Goal: Information Seeking & Learning: Learn about a topic

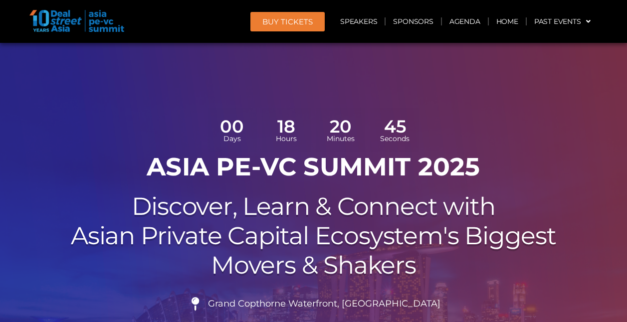
scroll to position [75, 0]
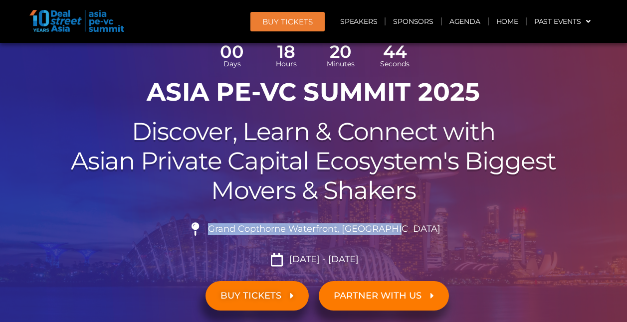
drag, startPoint x: 235, startPoint y: 229, endPoint x: 418, endPoint y: 230, distance: 183.0
click at [418, 230] on li "Grand Copthorne Waterfront, [GEOGRAPHIC_DATA]​" at bounding box center [313, 233] width 559 height 22
copy span "Grand Copthorne Waterfront, [GEOGRAPHIC_DATA]​"
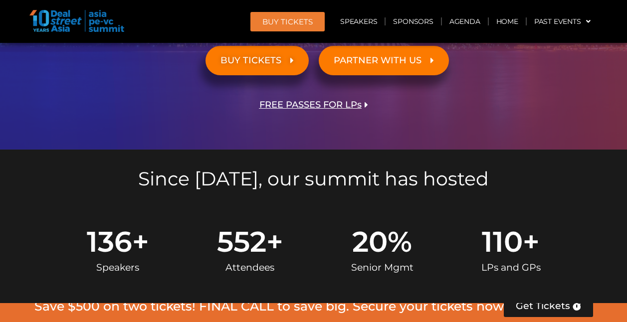
scroll to position [311, 0]
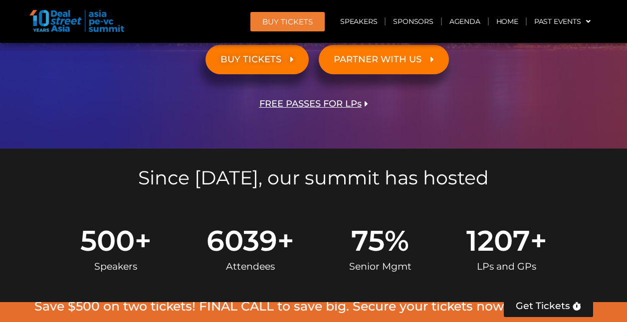
click at [359, 196] on div "Since [DATE], our summit has hosted" at bounding box center [313, 176] width 569 height 54
click at [359, 178] on h5 "Since [DATE], our summit has hosted" at bounding box center [313, 178] width 559 height 19
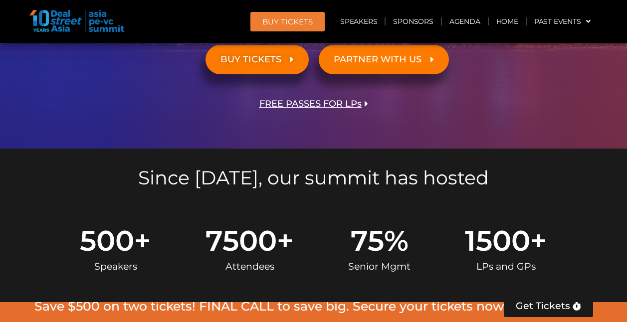
click at [359, 178] on h5 "Since [DATE], our summit has hosted" at bounding box center [313, 178] width 559 height 19
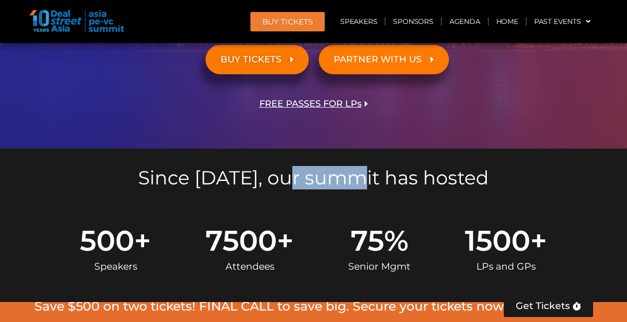
click at [359, 178] on h5 "Since [DATE], our summit has hosted" at bounding box center [313, 178] width 559 height 19
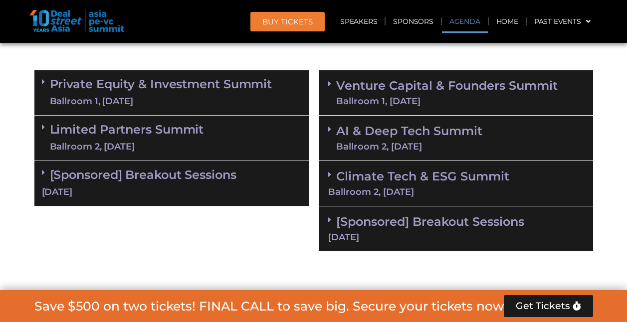
scroll to position [646, 0]
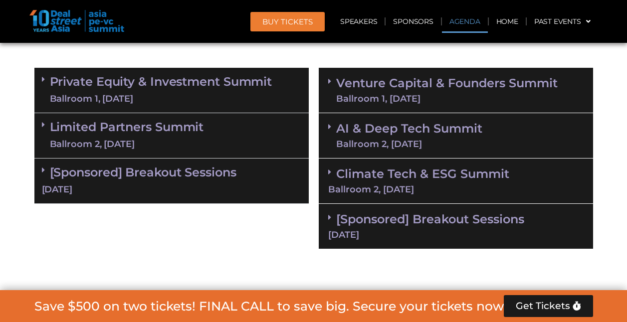
click at [213, 96] on div "Ballroom 1, [DATE]" at bounding box center [161, 99] width 222 height 12
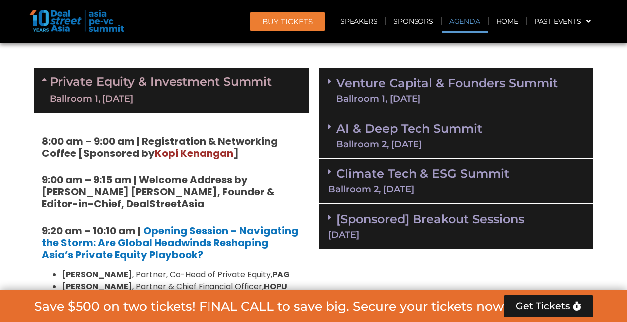
click at [213, 96] on div "Ballroom 1, [DATE]" at bounding box center [161, 99] width 222 height 12
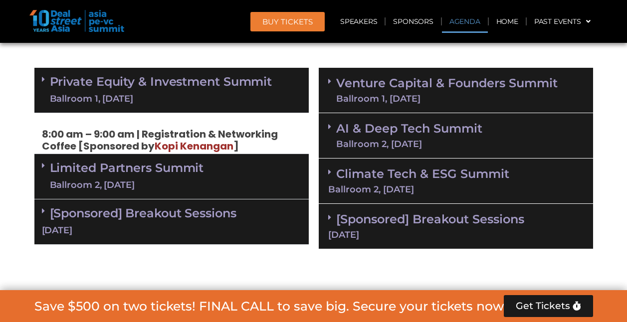
click at [213, 96] on div "Ballroom 1, [DATE]" at bounding box center [161, 99] width 222 height 12
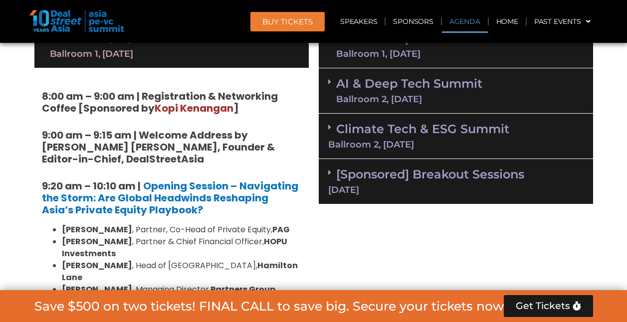
scroll to position [692, 0]
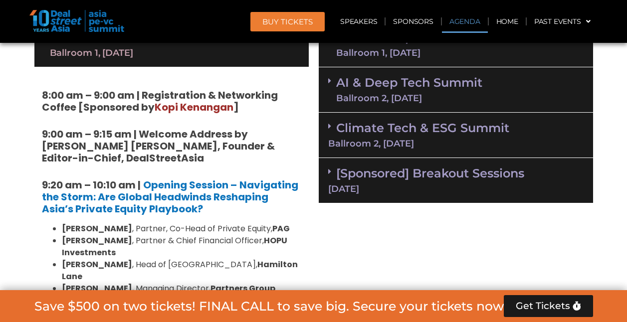
click at [174, 92] on strong "8:00 am – 9:00 am | Registration & Networking Coffee [Sponsored by Kopi Kenanga…" at bounding box center [160, 101] width 236 height 26
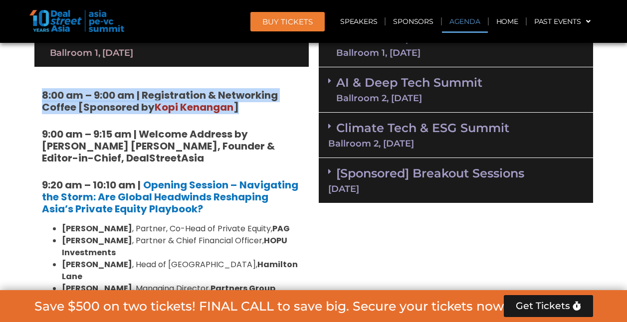
click at [175, 104] on span "Kopi Kenangan" at bounding box center [194, 107] width 79 height 14
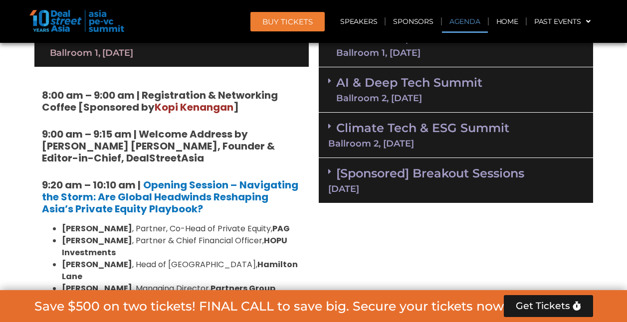
click at [175, 104] on span "Kopi Kenangan" at bounding box center [194, 107] width 79 height 14
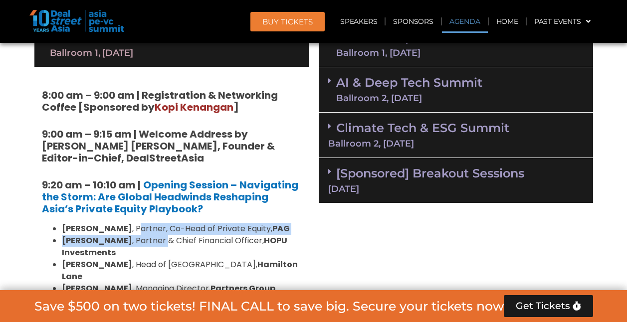
drag, startPoint x: 142, startPoint y: 232, endPoint x: 159, endPoint y: 252, distance: 25.8
click at [156, 249] on ul "Nikhil Srivastava , Partner, Co-Head of Private Equity, PAG Huanan Yang , Partn…" at bounding box center [171, 283] width 259 height 120
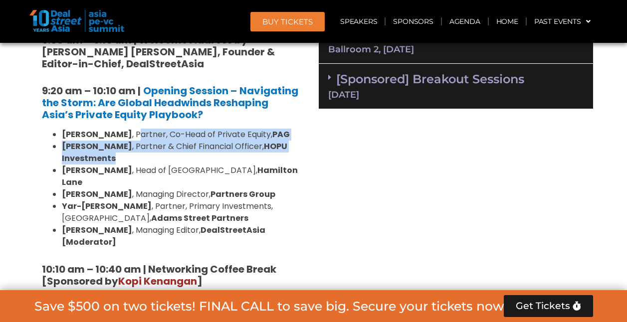
scroll to position [789, 0]
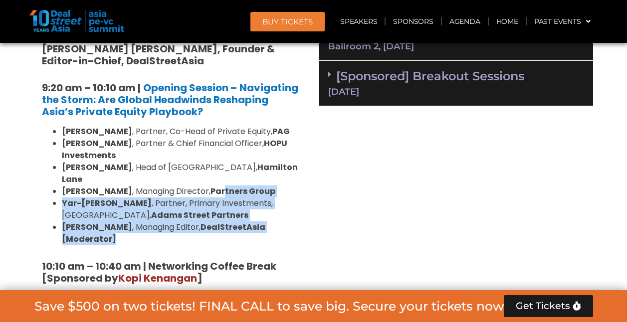
drag, startPoint x: 210, startPoint y: 232, endPoint x: 204, endPoint y: 168, distance: 64.7
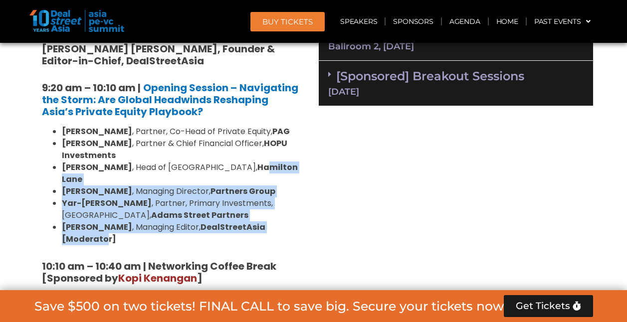
drag, startPoint x: 290, startPoint y: 212, endPoint x: 212, endPoint y: 146, distance: 101.9
click at [213, 148] on ul "Nikhil Srivastava , Partner, Co-Head of Private Equity, PAG Huanan Yang , Partn…" at bounding box center [171, 186] width 259 height 120
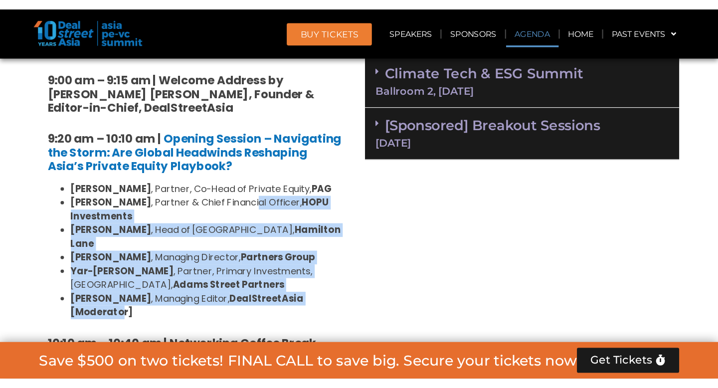
scroll to position [741, 0]
